Goal: Understand process/instructions

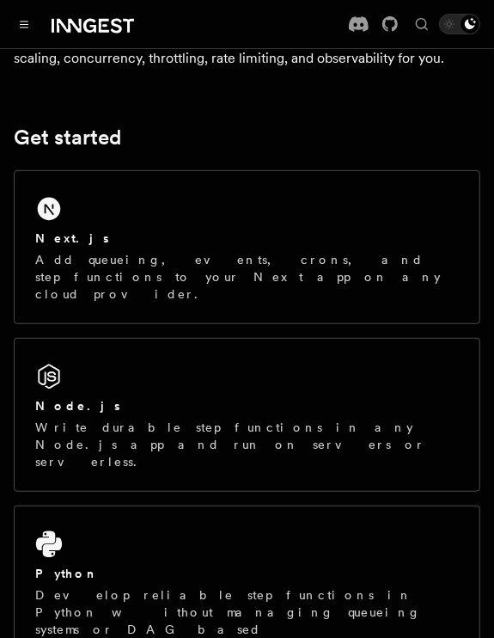
click at [188, 213] on div "Next.js Add queueing, events, crons, and step functions to your Next app on any…" at bounding box center [247, 247] width 465 height 152
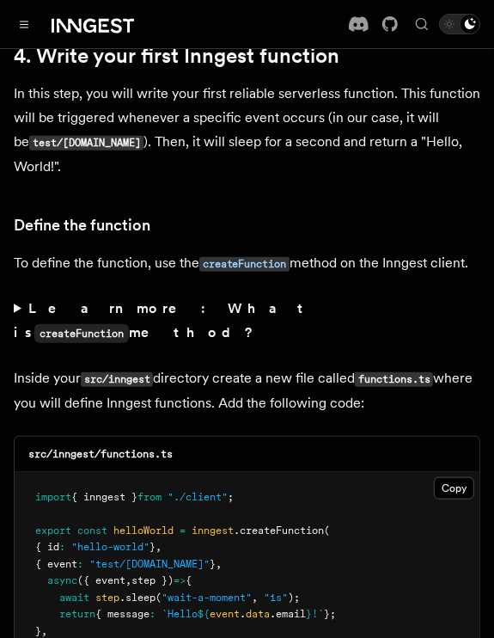
scroll to position [2888, 0]
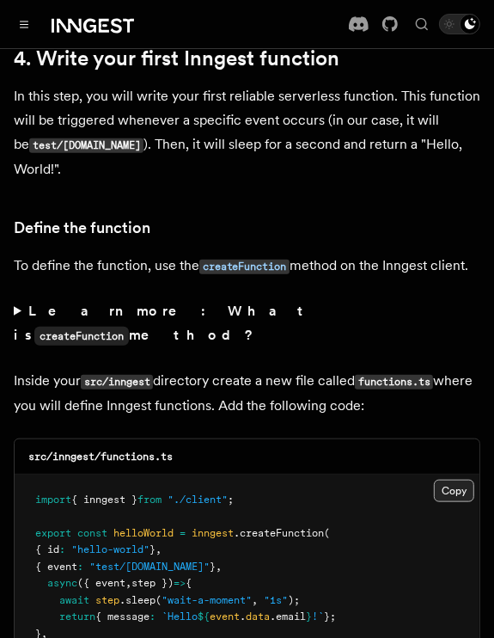
click at [446, 480] on button "Copy Copied" at bounding box center [454, 491] width 40 height 22
